Goal: Check status: Check status

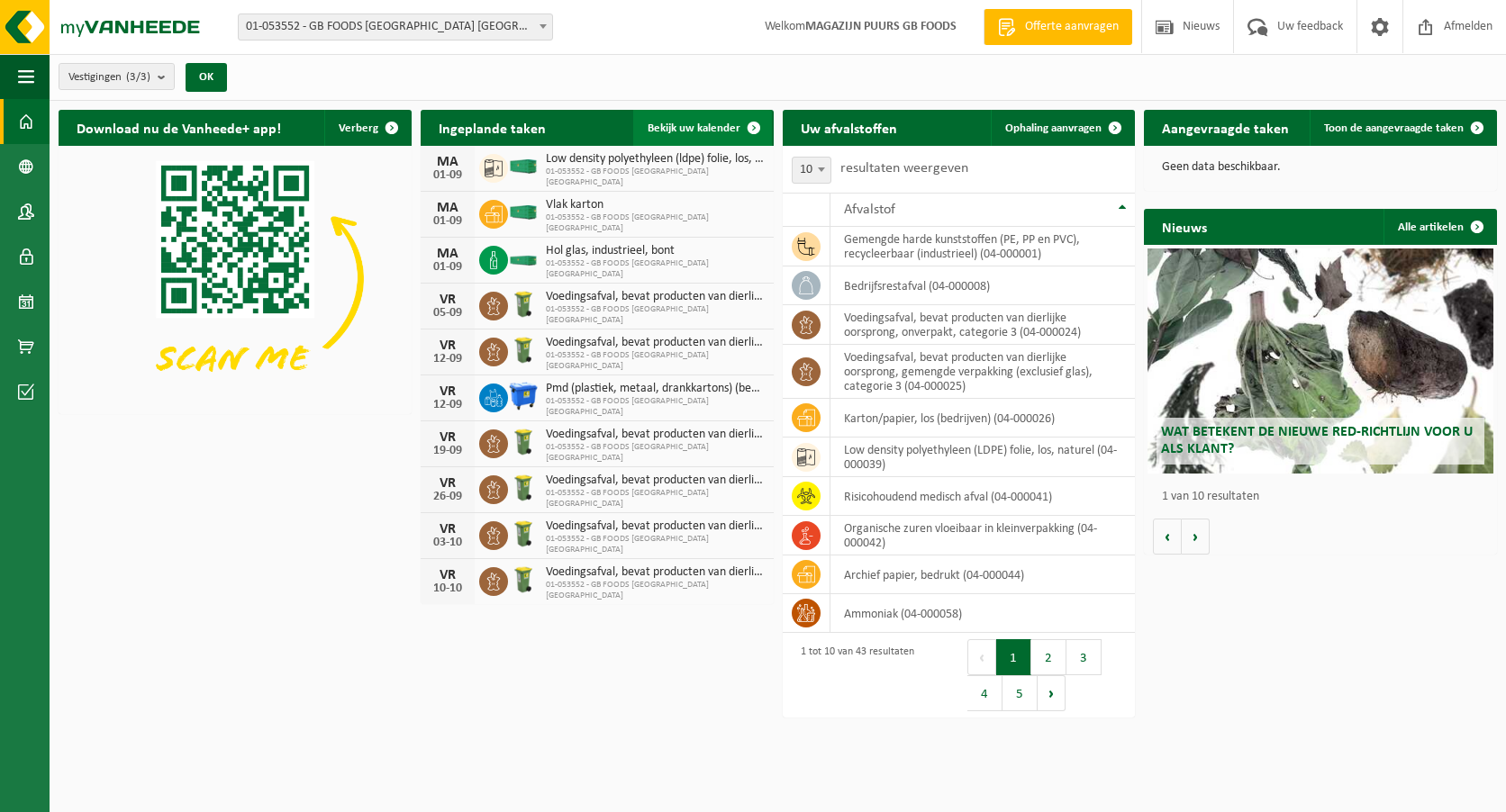
click at [738, 125] on span at bounding box center [753, 127] width 36 height 36
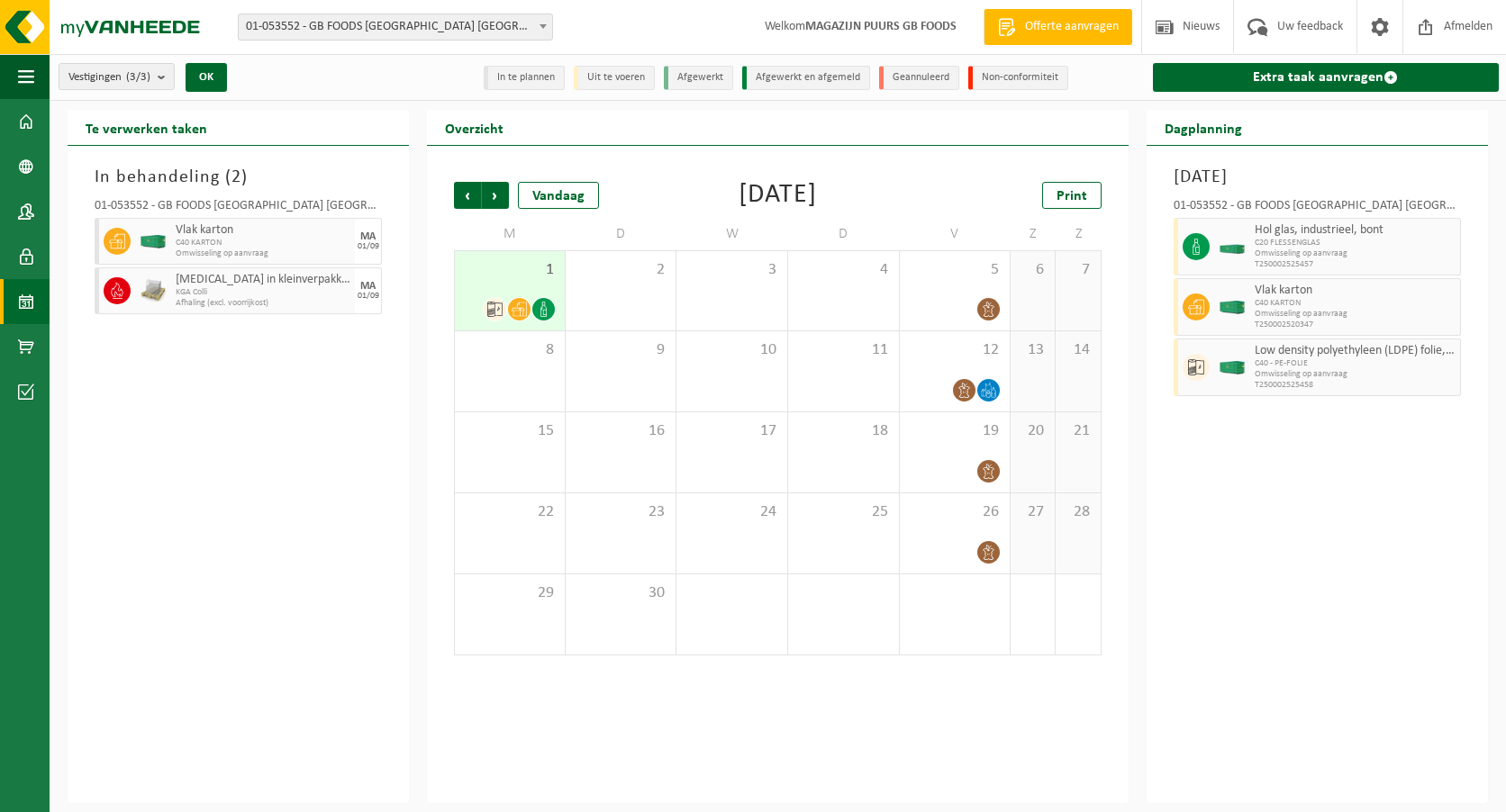
click at [506, 310] on div at bounding box center [494, 309] width 24 height 24
click at [616, 299] on div "2" at bounding box center [621, 291] width 111 height 79
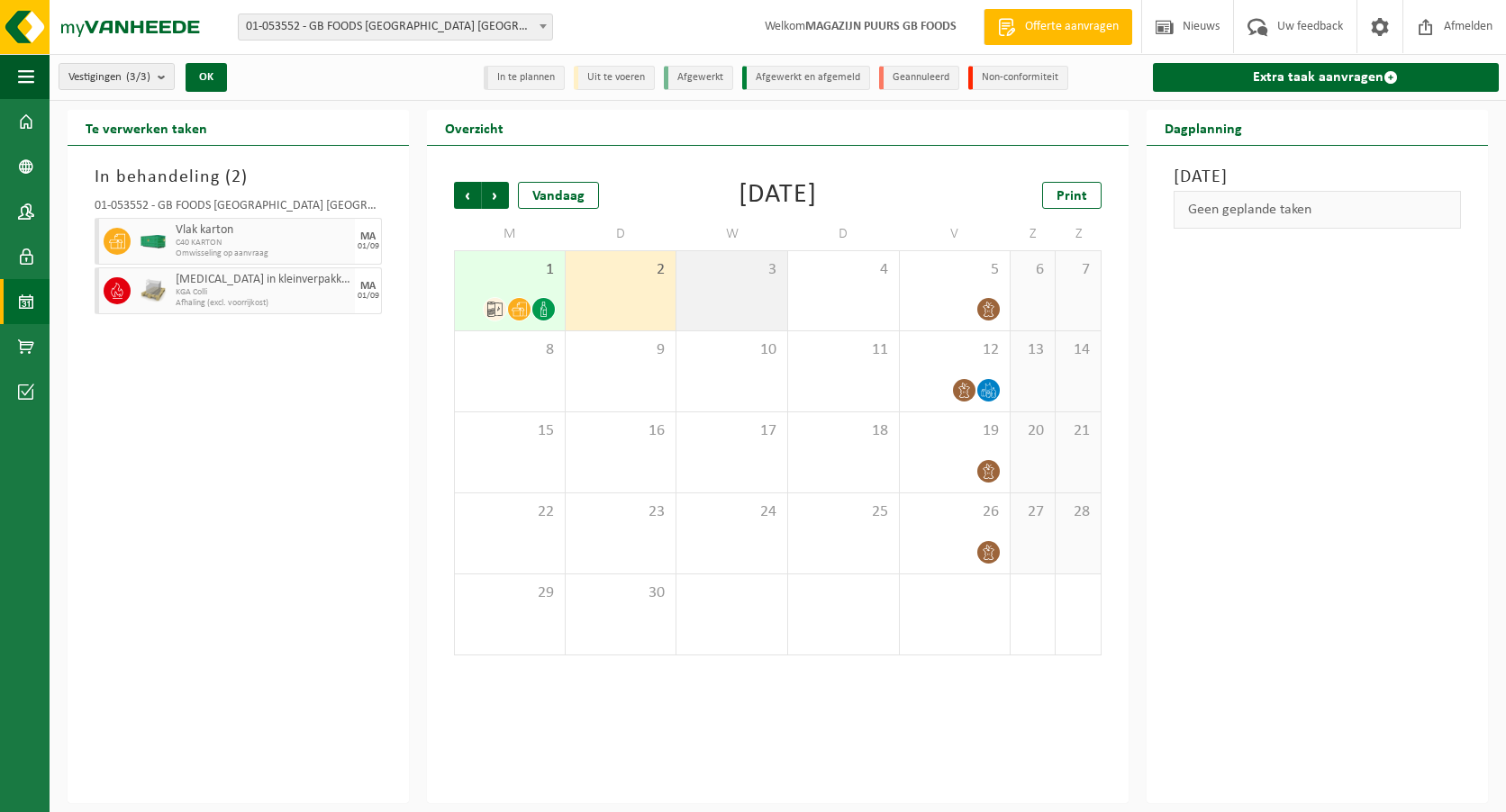
click at [716, 290] on div "3" at bounding box center [732, 291] width 111 height 79
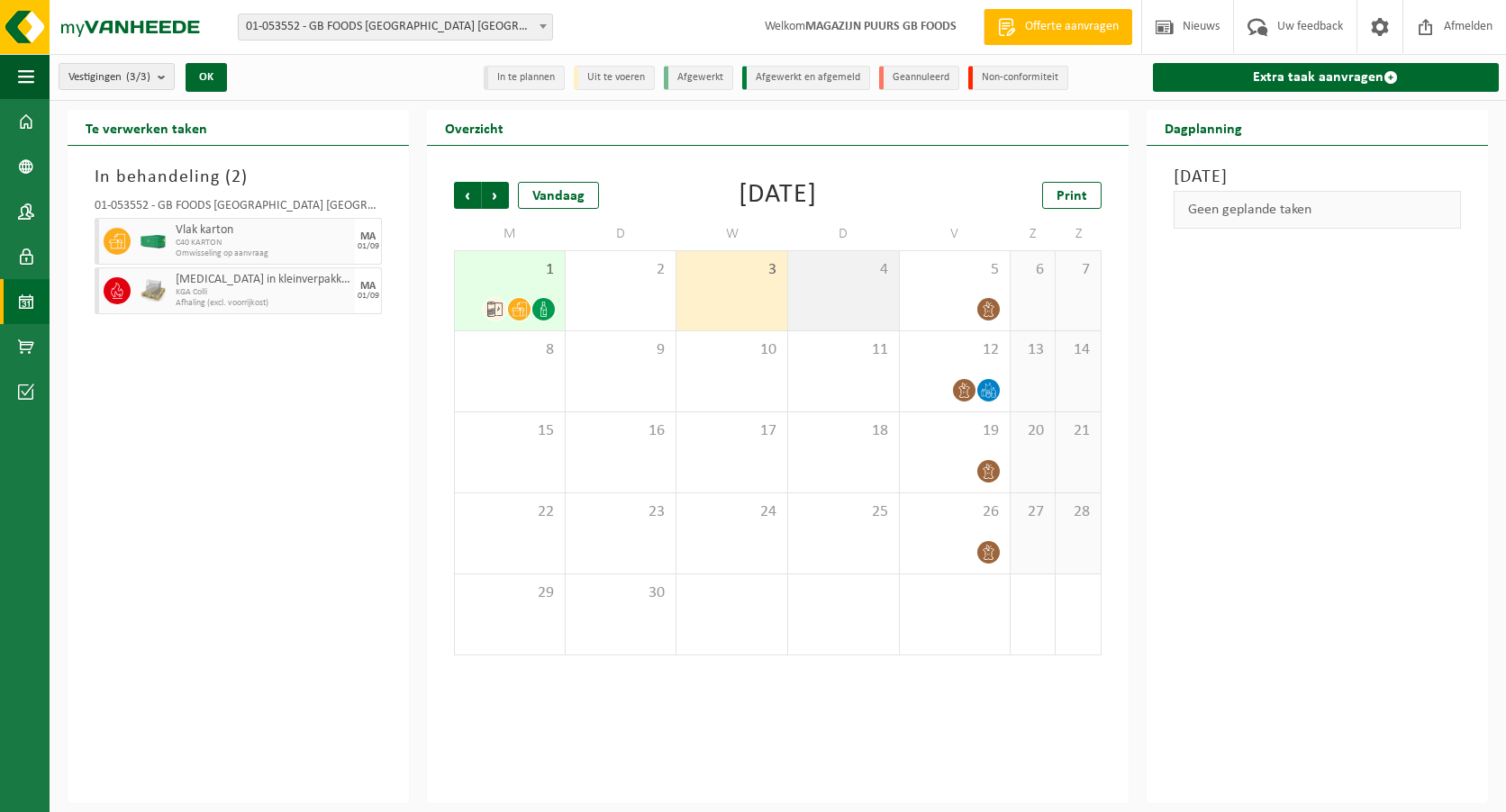
click at [859, 299] on div "4" at bounding box center [844, 291] width 111 height 79
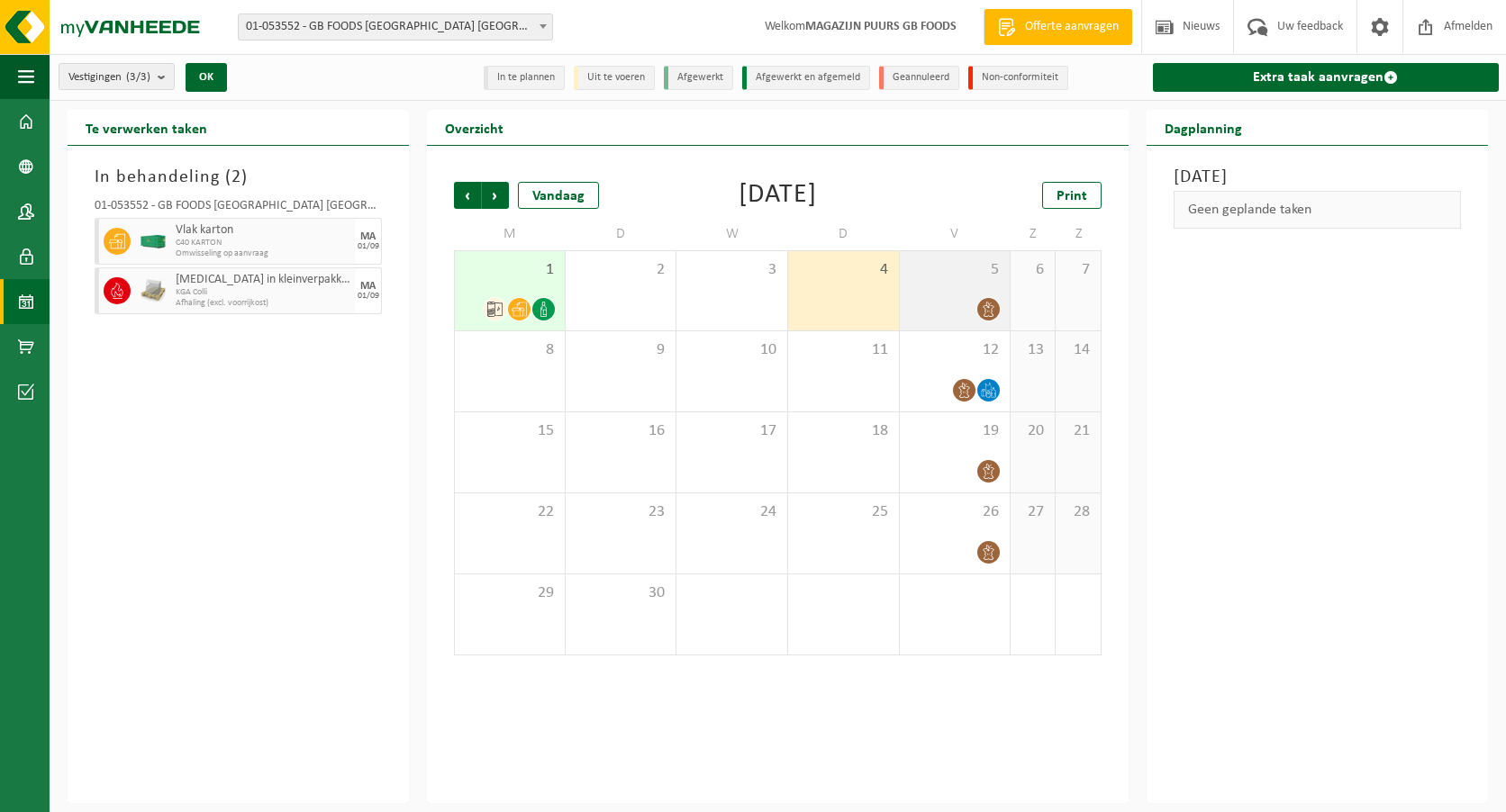
click at [959, 305] on div at bounding box center [954, 309] width 92 height 24
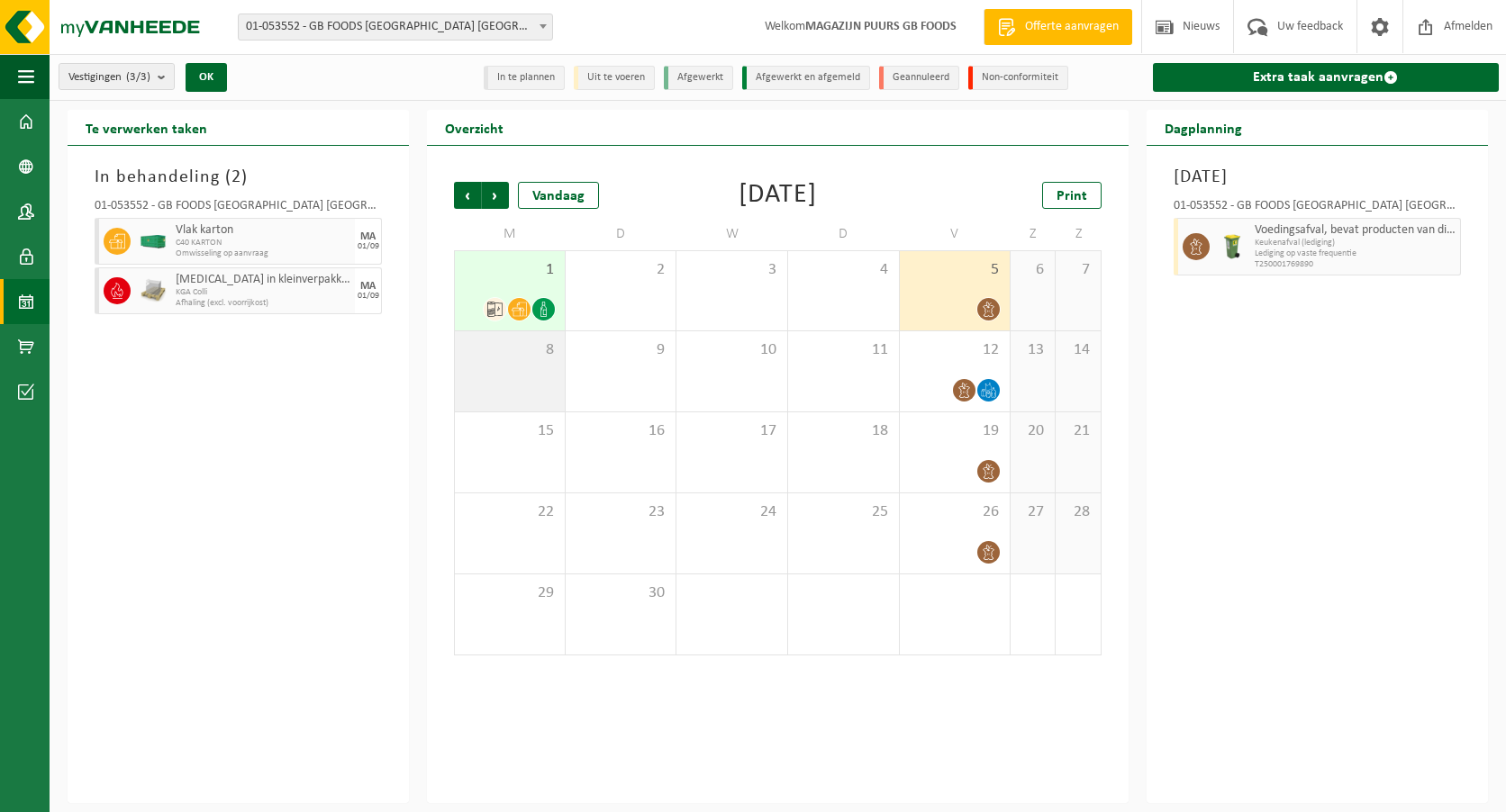
click at [562, 342] on div "8" at bounding box center [509, 371] width 110 height 80
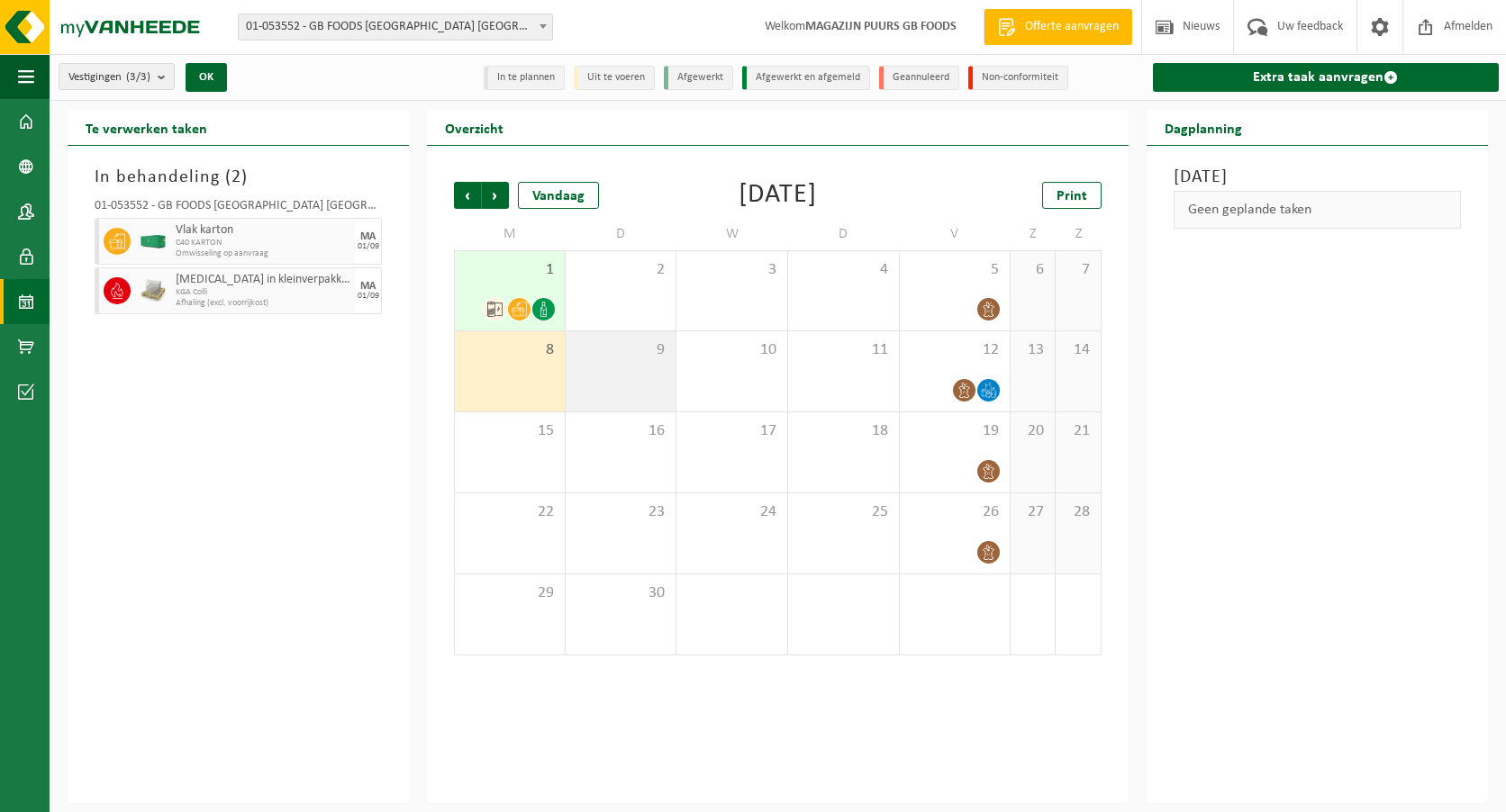
click at [638, 374] on div "9" at bounding box center [621, 371] width 111 height 80
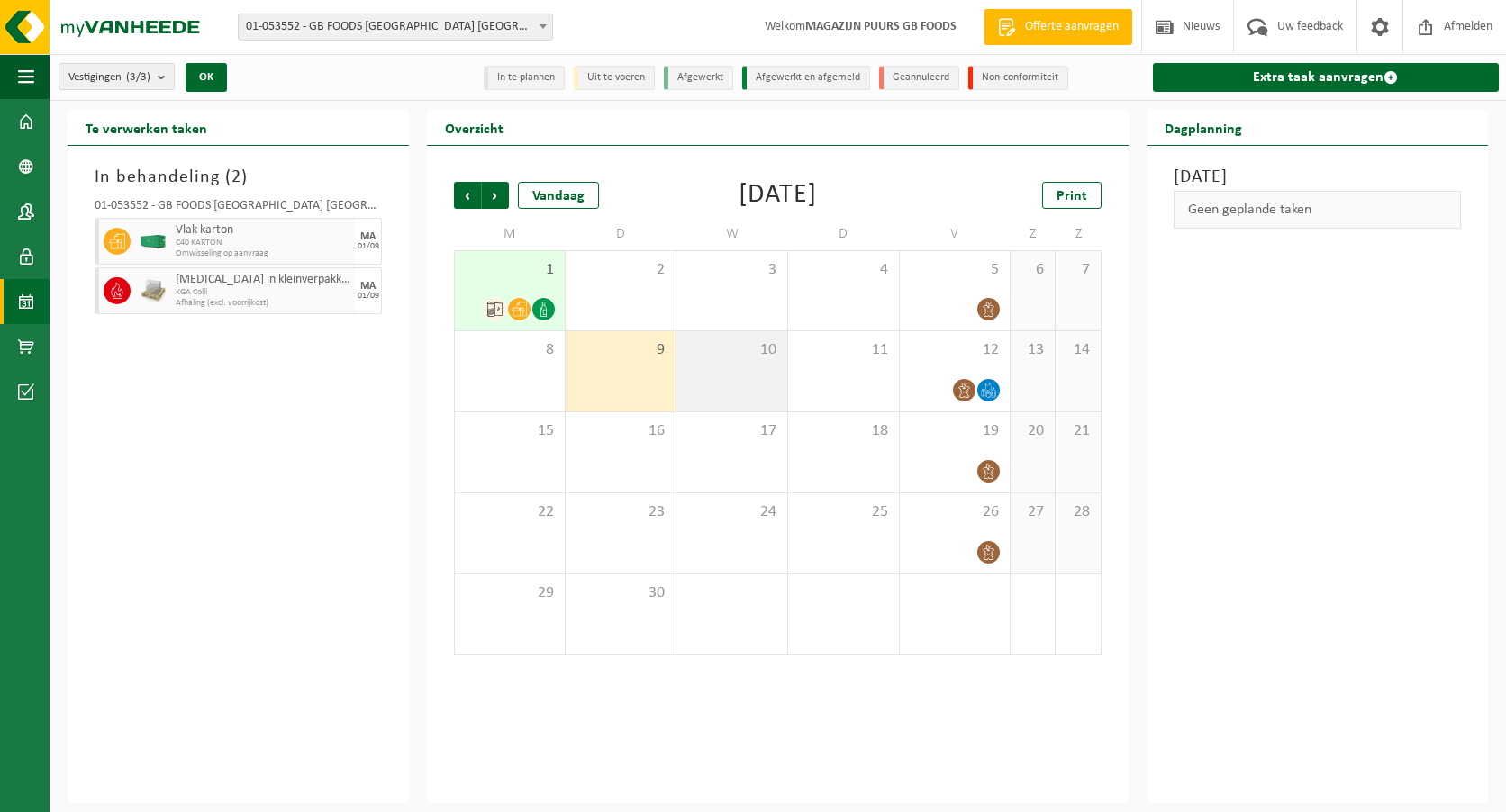
click at [728, 389] on div "10" at bounding box center [732, 371] width 111 height 80
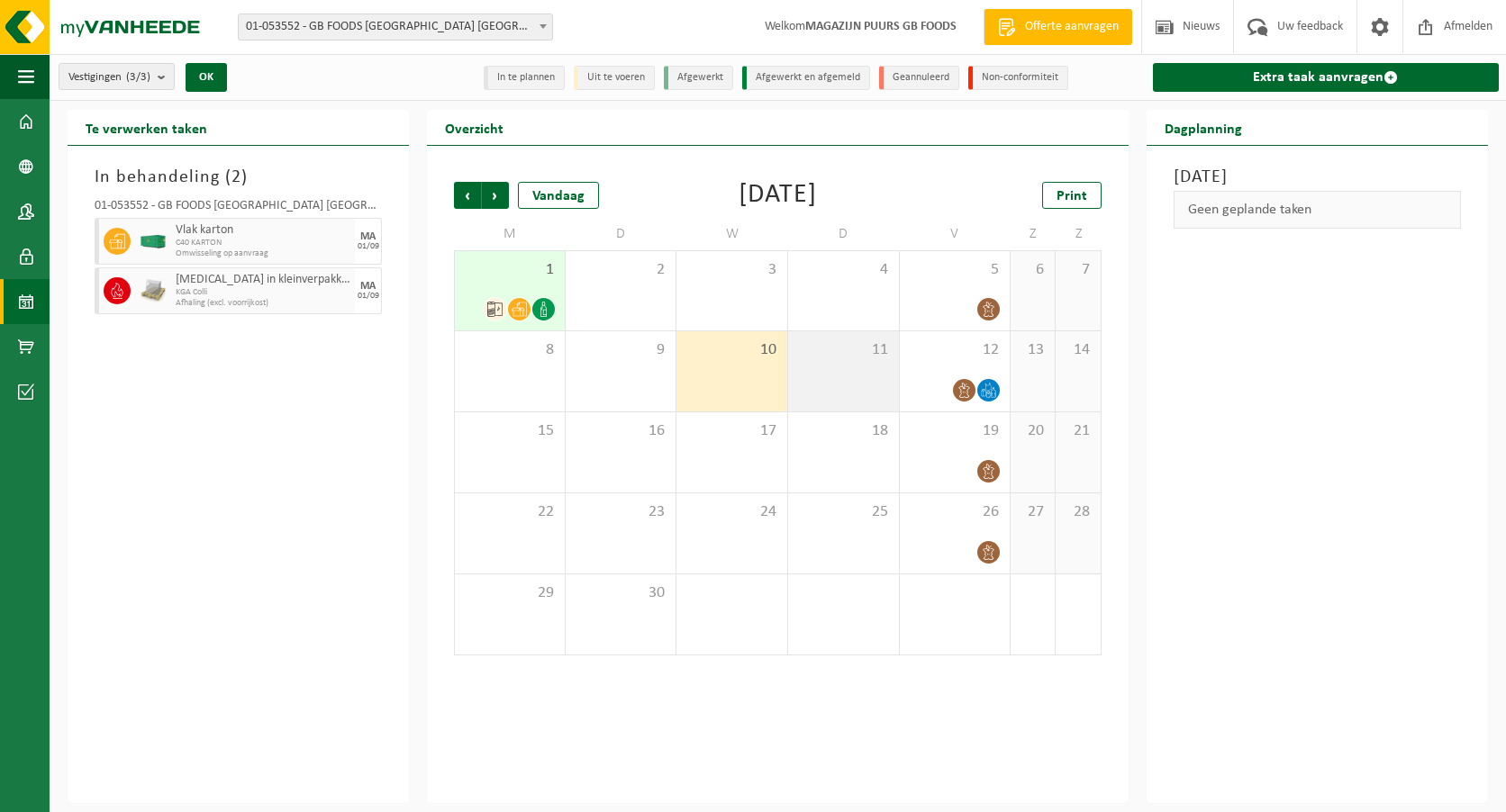
click at [838, 388] on div "11" at bounding box center [844, 371] width 111 height 80
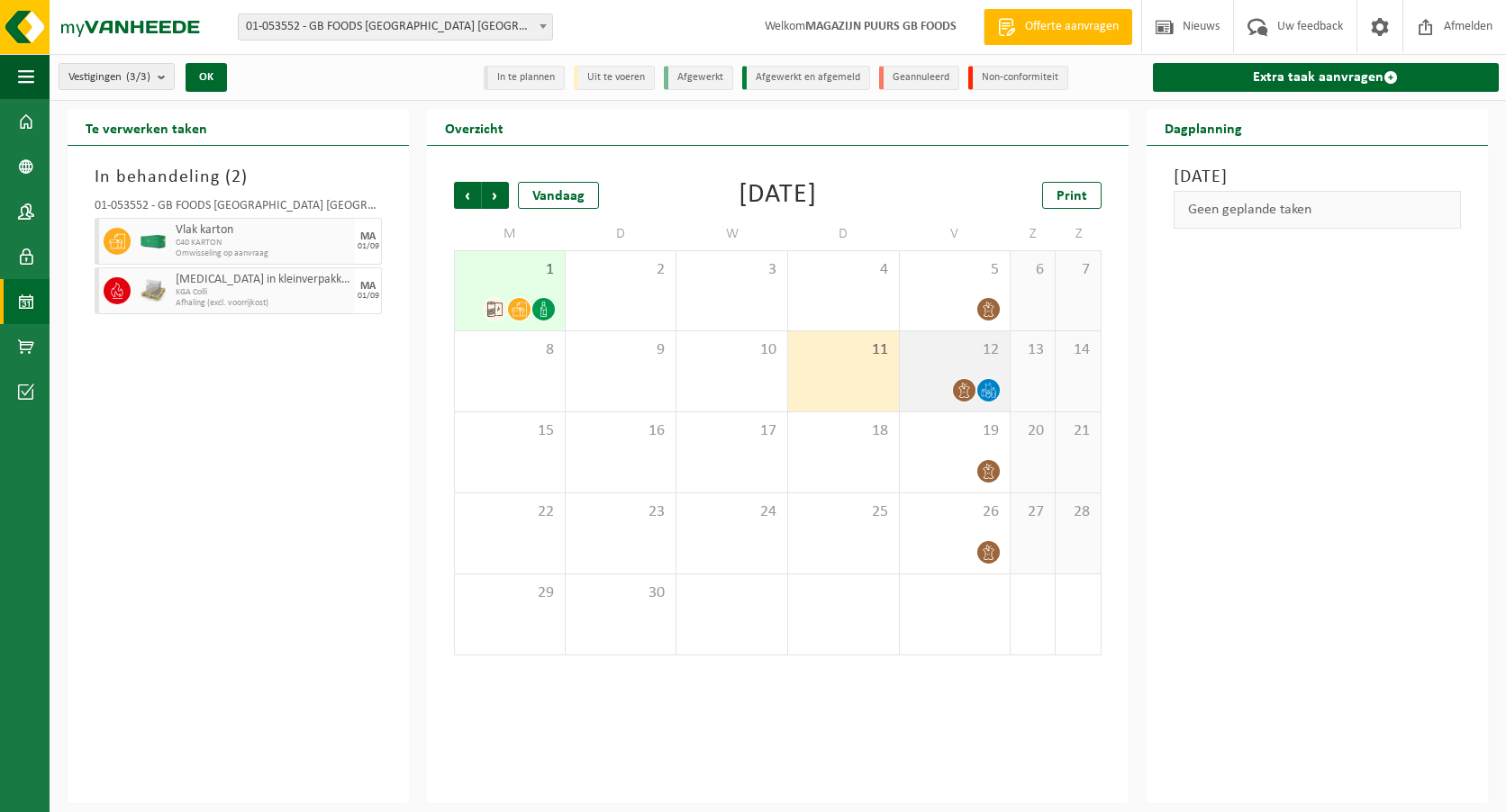
click at [941, 393] on div at bounding box center [954, 390] width 92 height 24
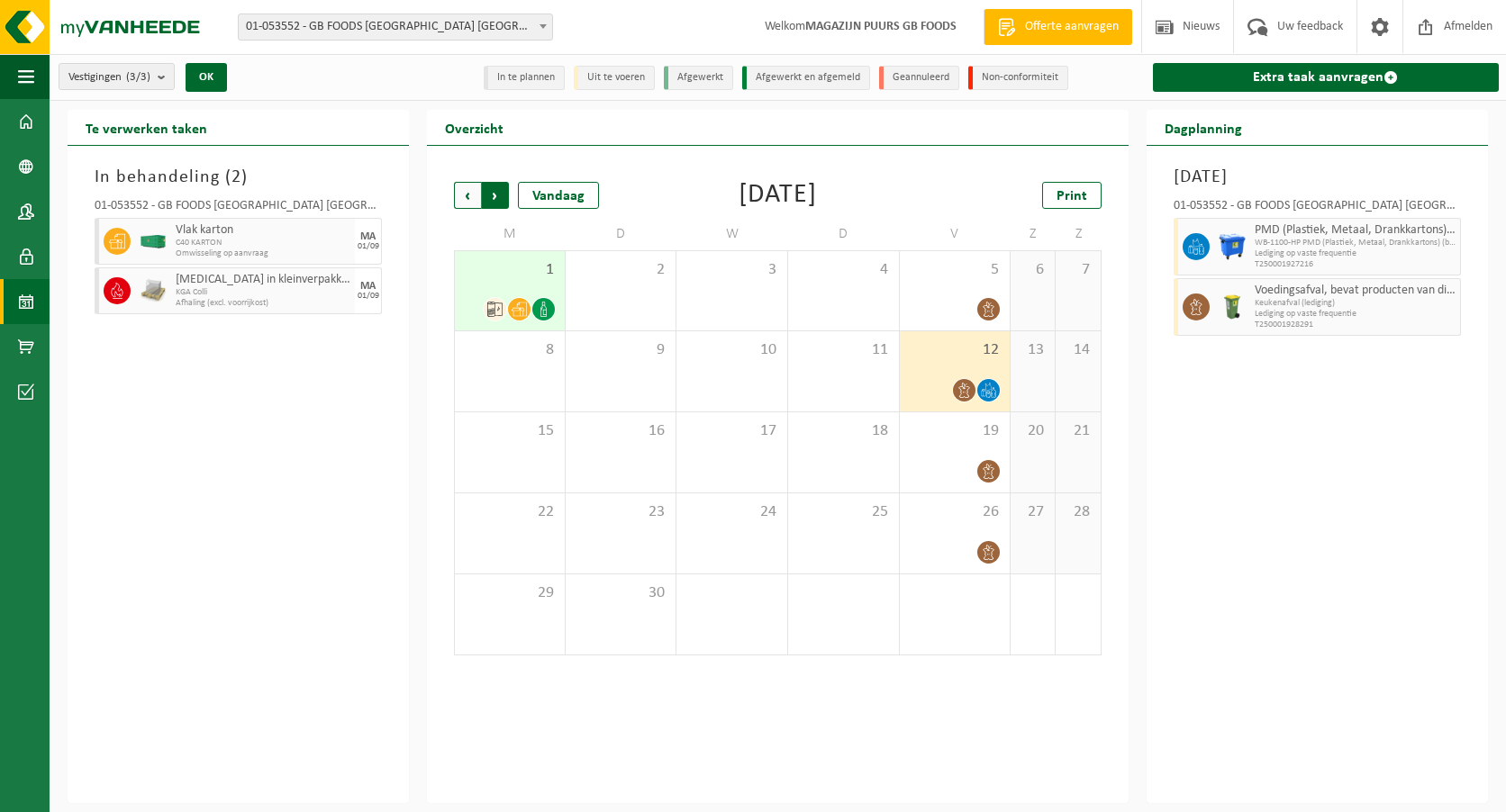
click at [467, 199] on span "Vorige" at bounding box center [467, 195] width 27 height 27
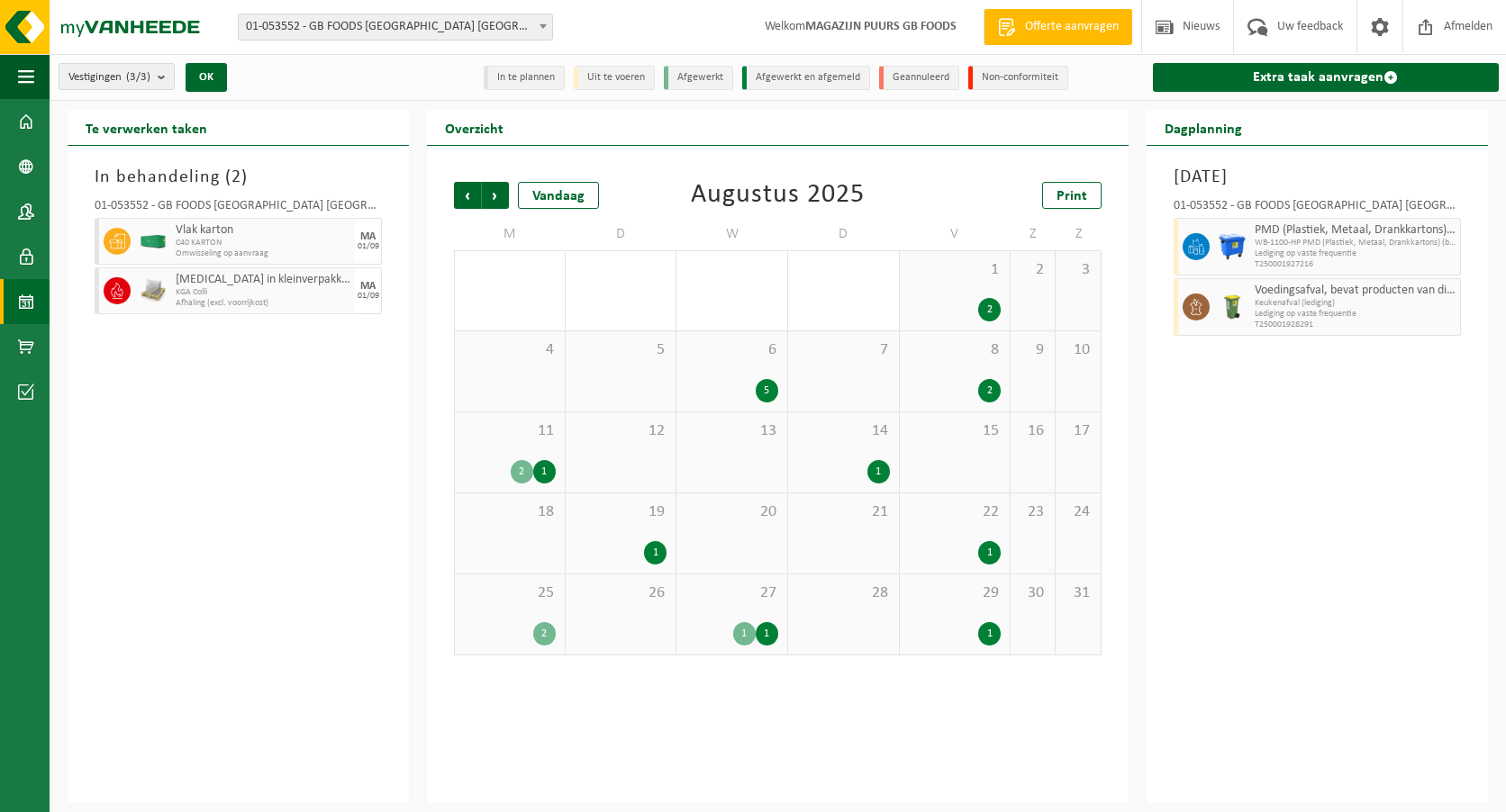
click at [939, 648] on div "29 1" at bounding box center [955, 614] width 111 height 80
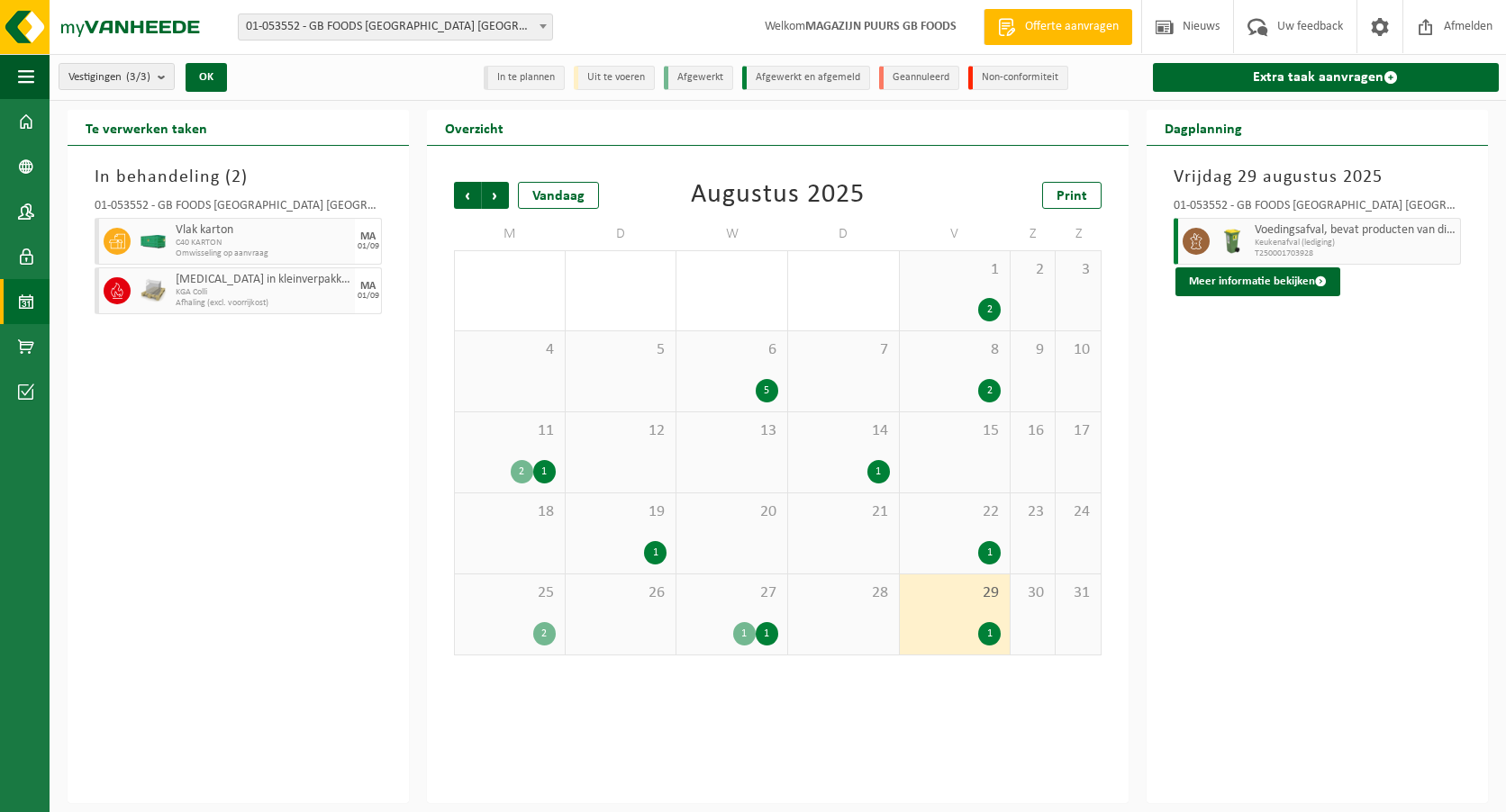
click at [846, 622] on div "28" at bounding box center [844, 614] width 111 height 80
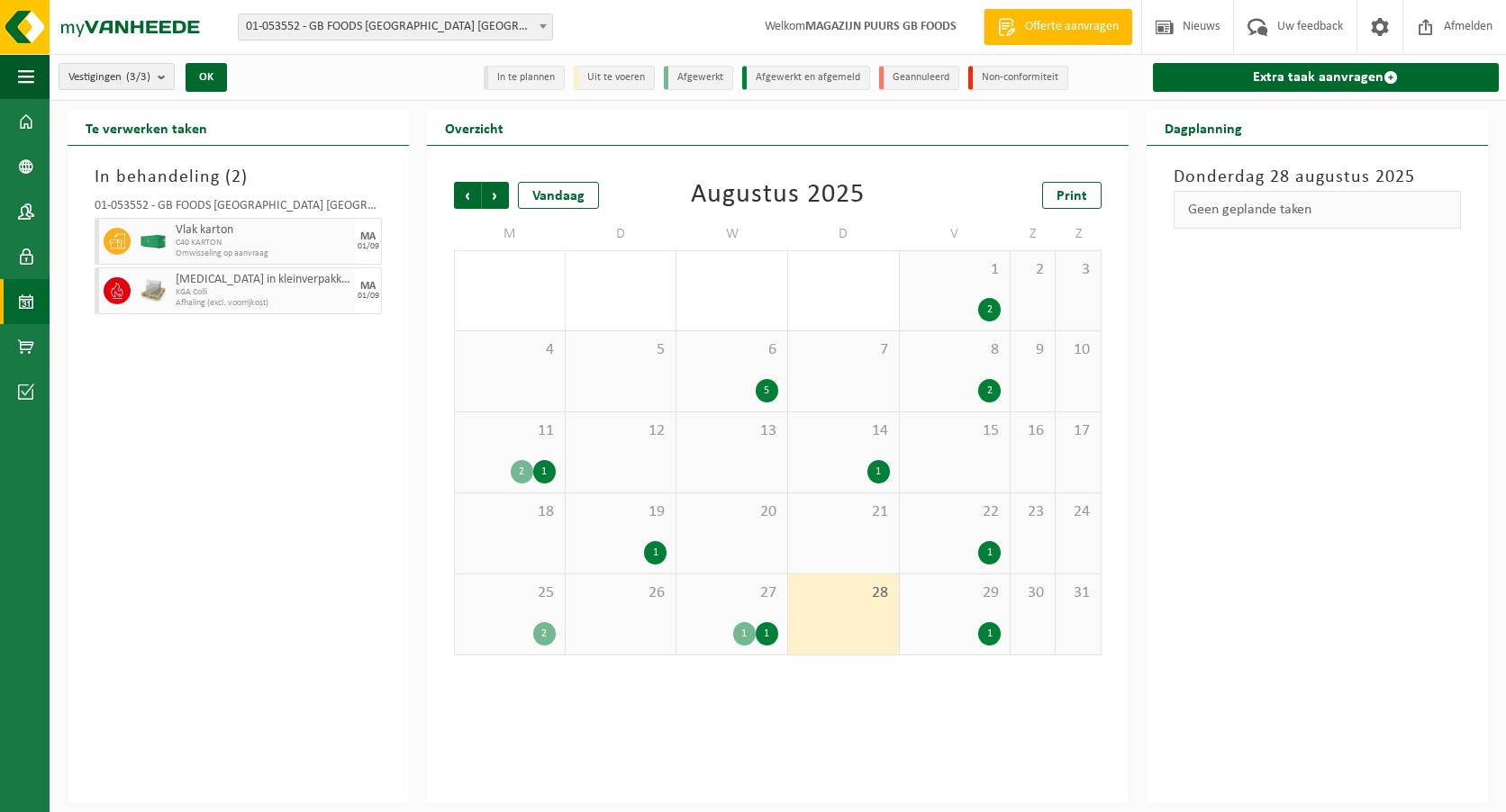
click at [745, 624] on div "1" at bounding box center [744, 634] width 22 height 23
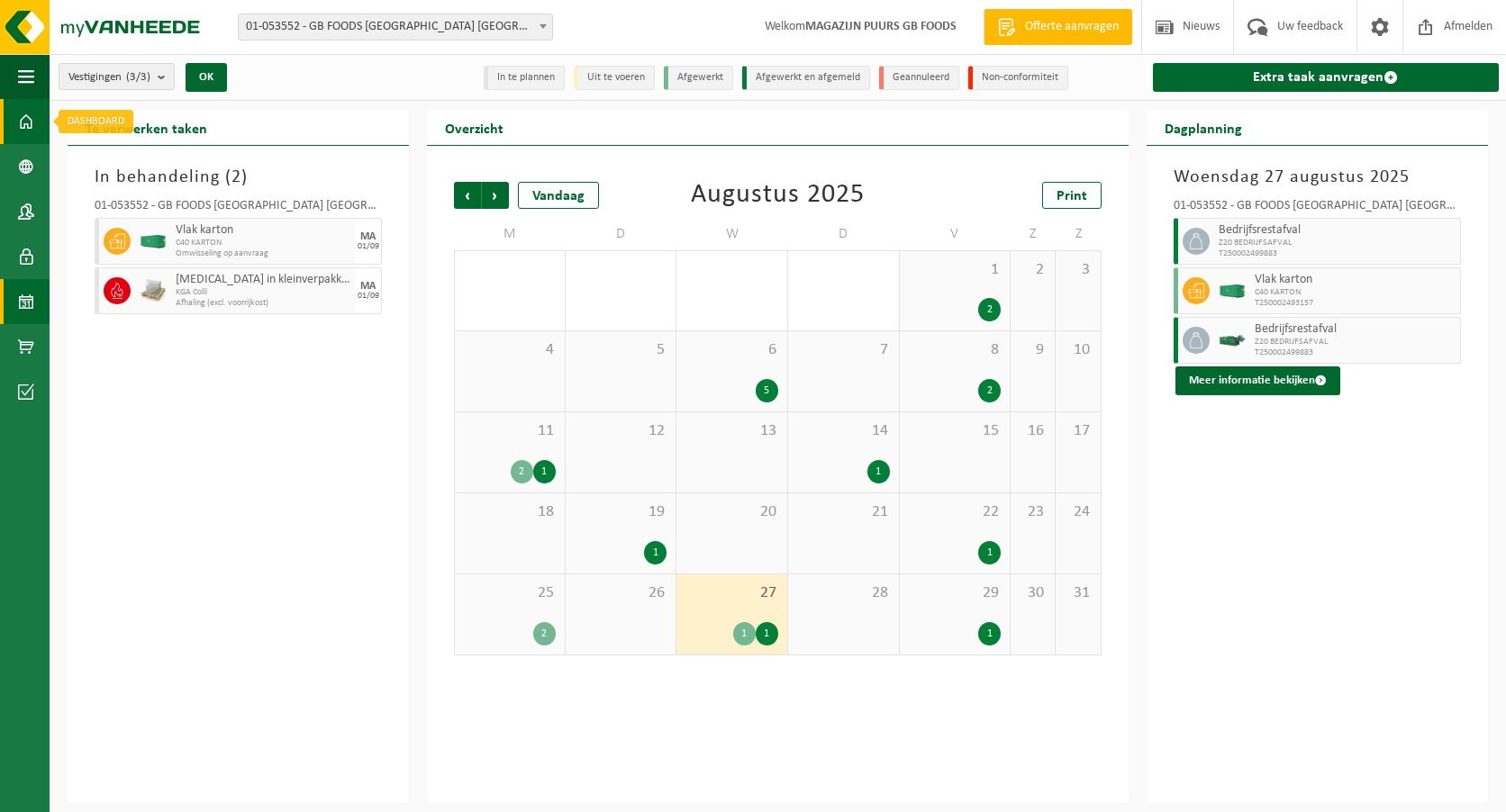
click at [23, 125] on span at bounding box center [26, 121] width 17 height 45
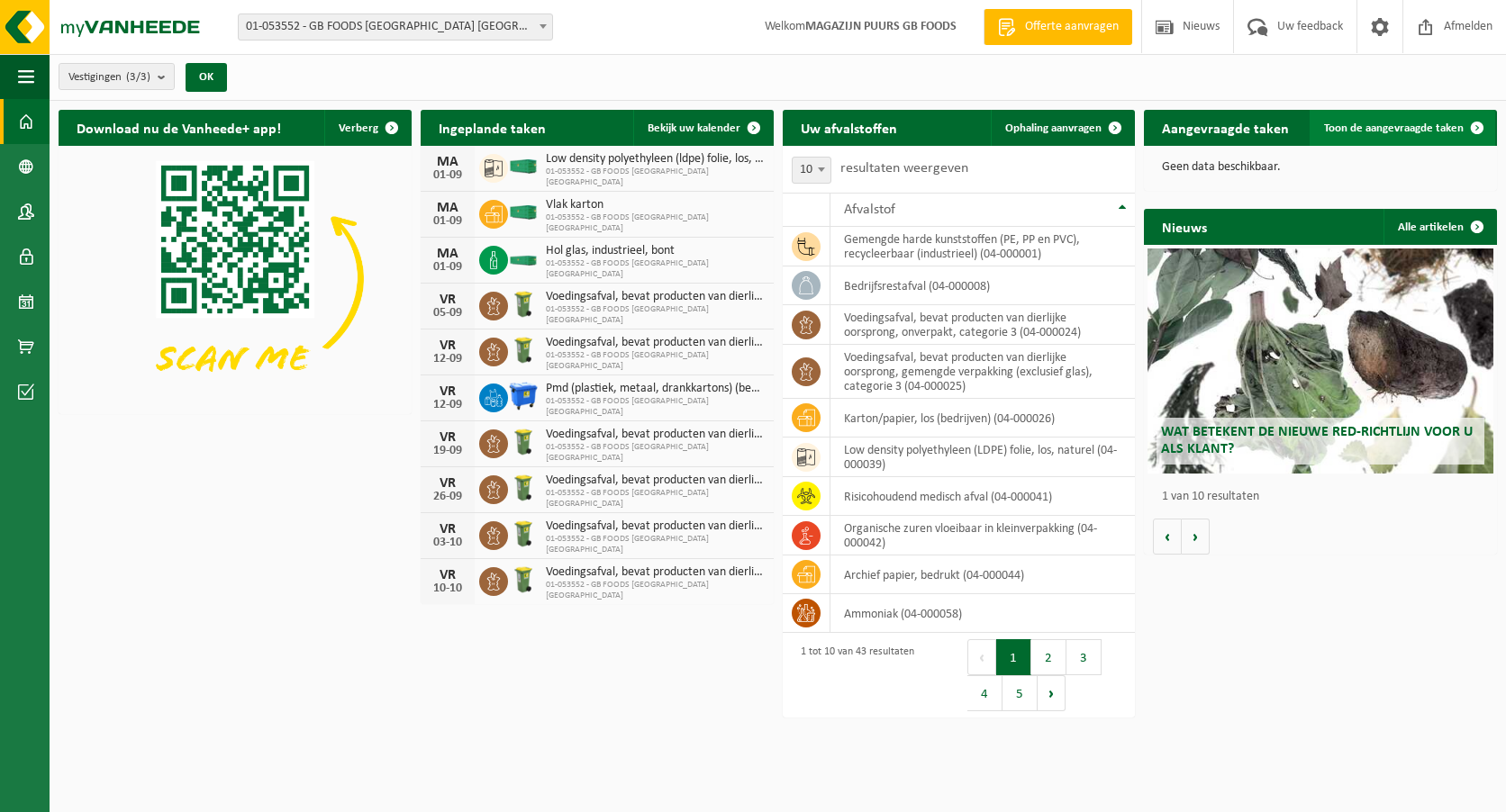
click at [1369, 127] on span "Toon de aangevraagde taken" at bounding box center [1393, 128] width 140 height 12
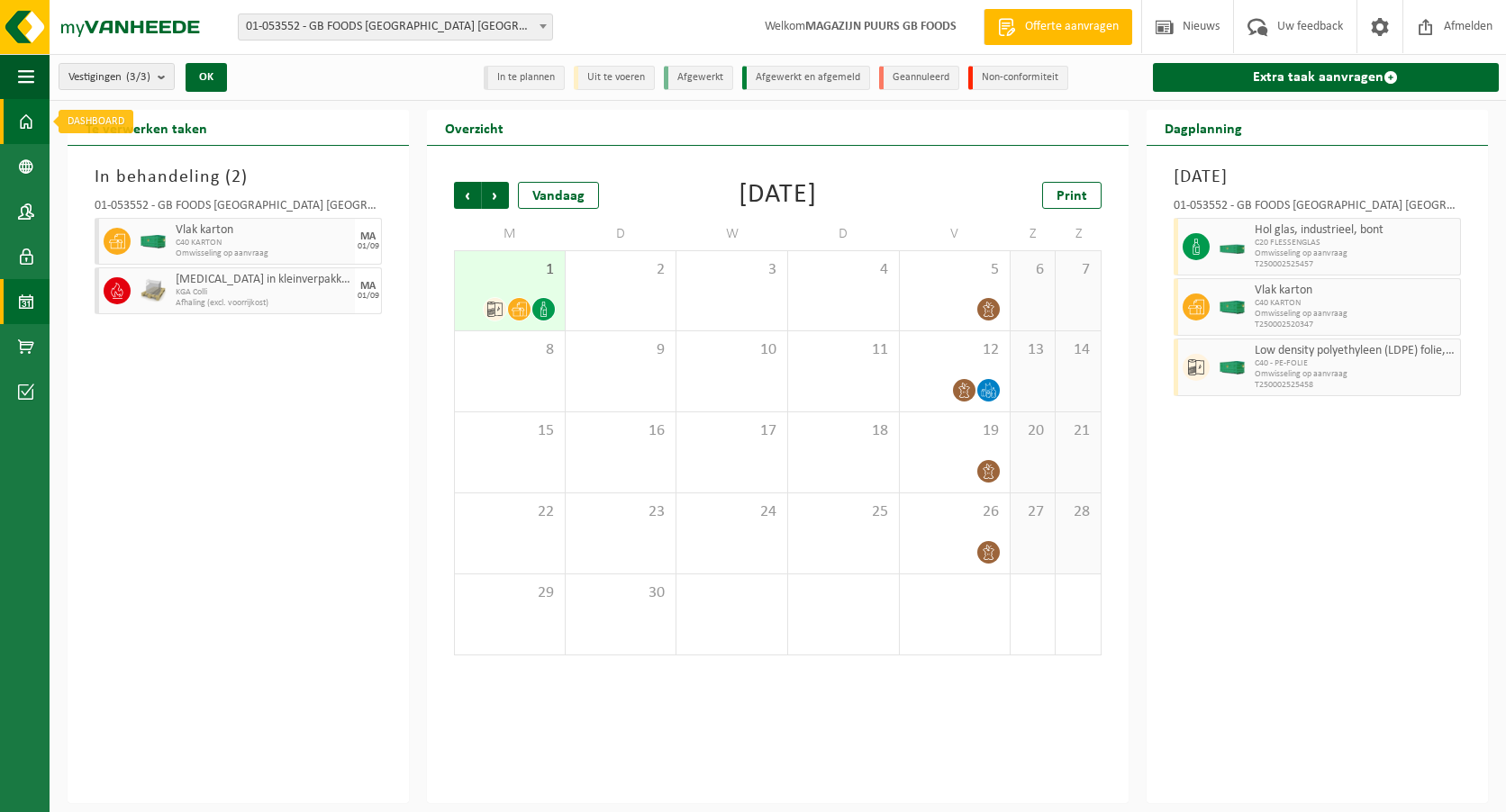
click at [23, 128] on span at bounding box center [26, 121] width 17 height 45
